Goal: Task Accomplishment & Management: Use online tool/utility

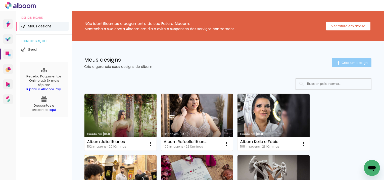
click at [354, 64] on span "Criar um design" at bounding box center [355, 62] width 26 height 3
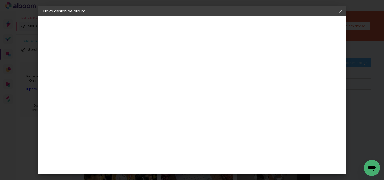
click at [126, 65] on input at bounding box center [126, 68] width 0 height 8
type input "A"
type input "Álbum Rafaela 15 anos"
type paper-input "Álbum Rafaela 15 anos"
click at [177, 23] on paper-button "Avançar" at bounding box center [165, 26] width 25 height 9
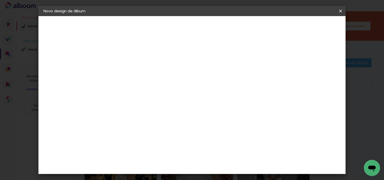
scroll to position [1182, 0]
click at [0, 0] on slot "Avançar" at bounding box center [0, 0] width 0 height 0
click at [160, 145] on span "30 × 30" at bounding box center [147, 151] width 23 height 13
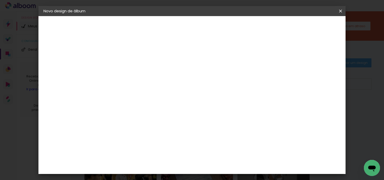
click at [0, 0] on slot "Avançar" at bounding box center [0, 0] width 0 height 0
click at [261, 54] on div "Mostrar sangria" at bounding box center [243, 54] width 33 height 6
type paper-checkbox "on"
click at [261, 29] on paper-button "Iniciar design" at bounding box center [244, 26] width 33 height 9
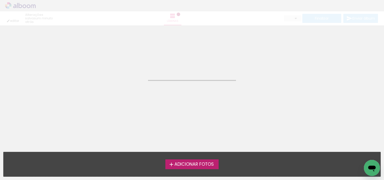
click at [186, 162] on span "Adicionar Fotos" at bounding box center [194, 164] width 39 height 5
click at [0, 0] on input "file" at bounding box center [0, 0] width 0 height 0
